Goal: Task Accomplishment & Management: Manage account settings

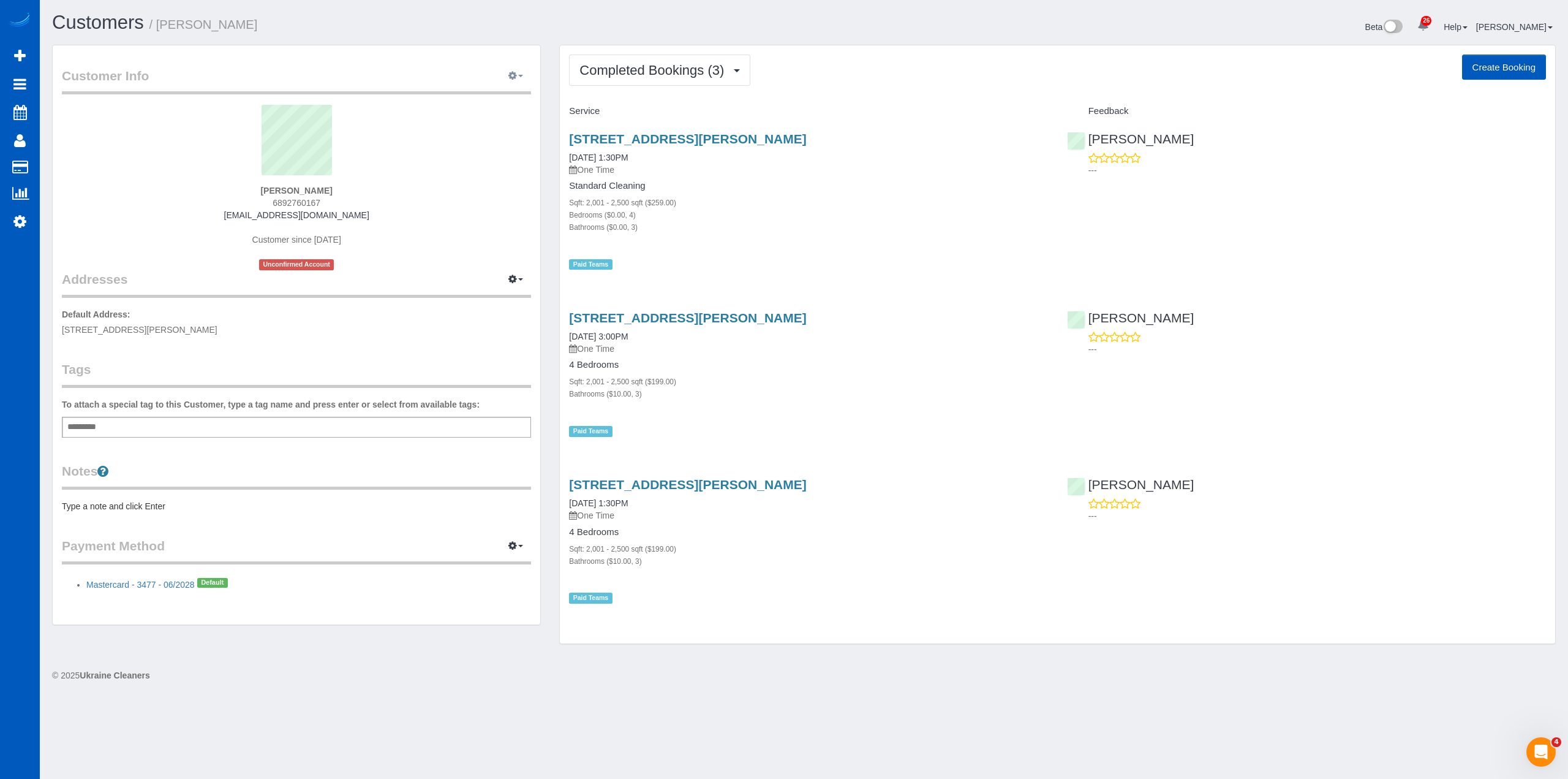
click at [513, 70] on button "button" at bounding box center [516, 77] width 30 height 19
click at [456, 100] on link "Edit Contact Info" at bounding box center [465, 99] width 133 height 16
select select "OR"
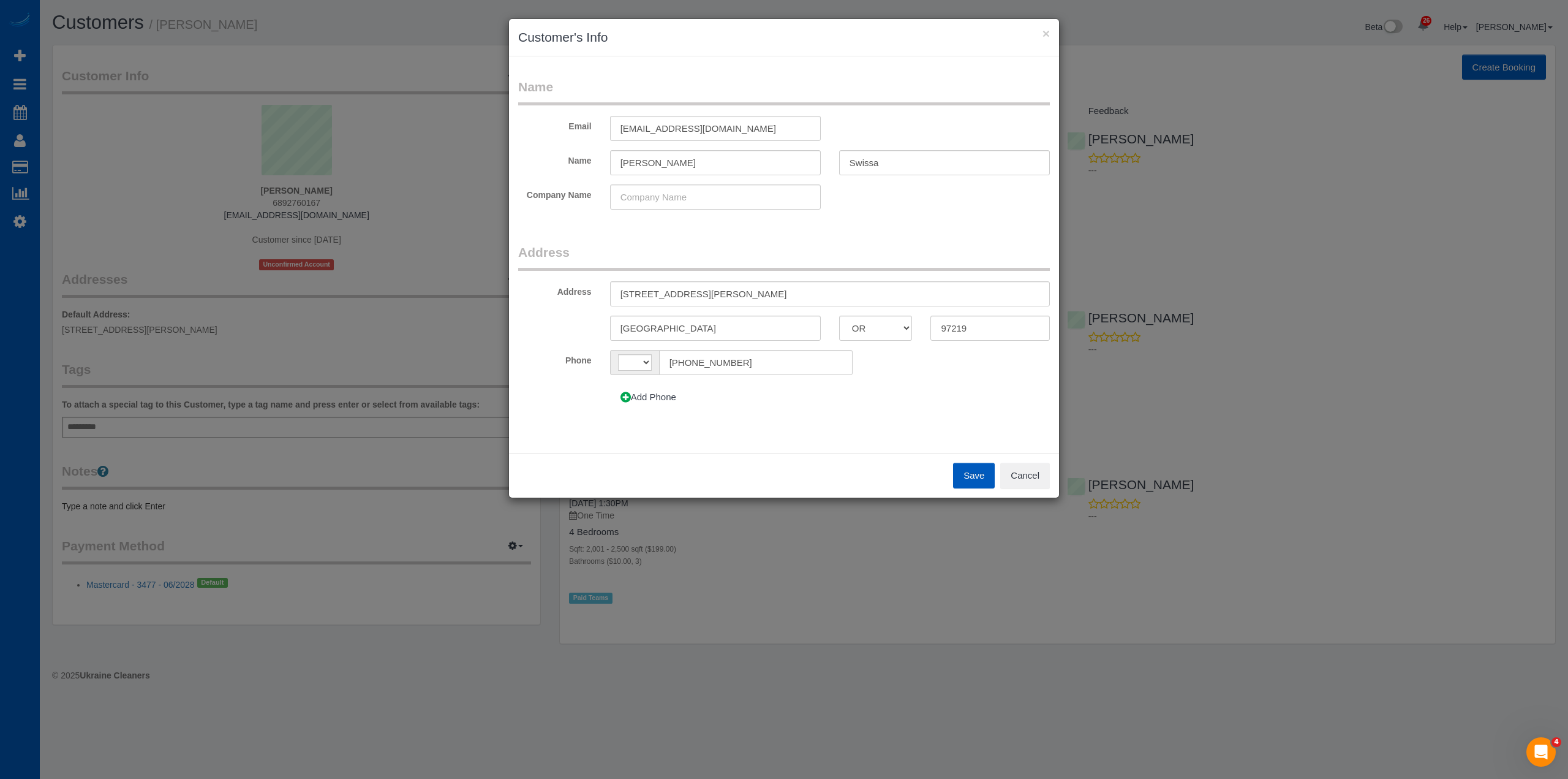
select select "string:US"
drag, startPoint x: 591, startPoint y: 358, endPoint x: 558, endPoint y: 361, distance: 33.1
click at [558, 361] on div "Phone AF AL DZ AD AO AI AQ AG AR AM AW AU AT AZ BS BH BD BB BY BE BZ BJ BM BT B…" at bounding box center [784, 362] width 550 height 25
type input "[PHONE_NUMBER]"
click at [972, 469] on button "Save" at bounding box center [974, 475] width 41 height 26
